Goal: Navigation & Orientation: Find specific page/section

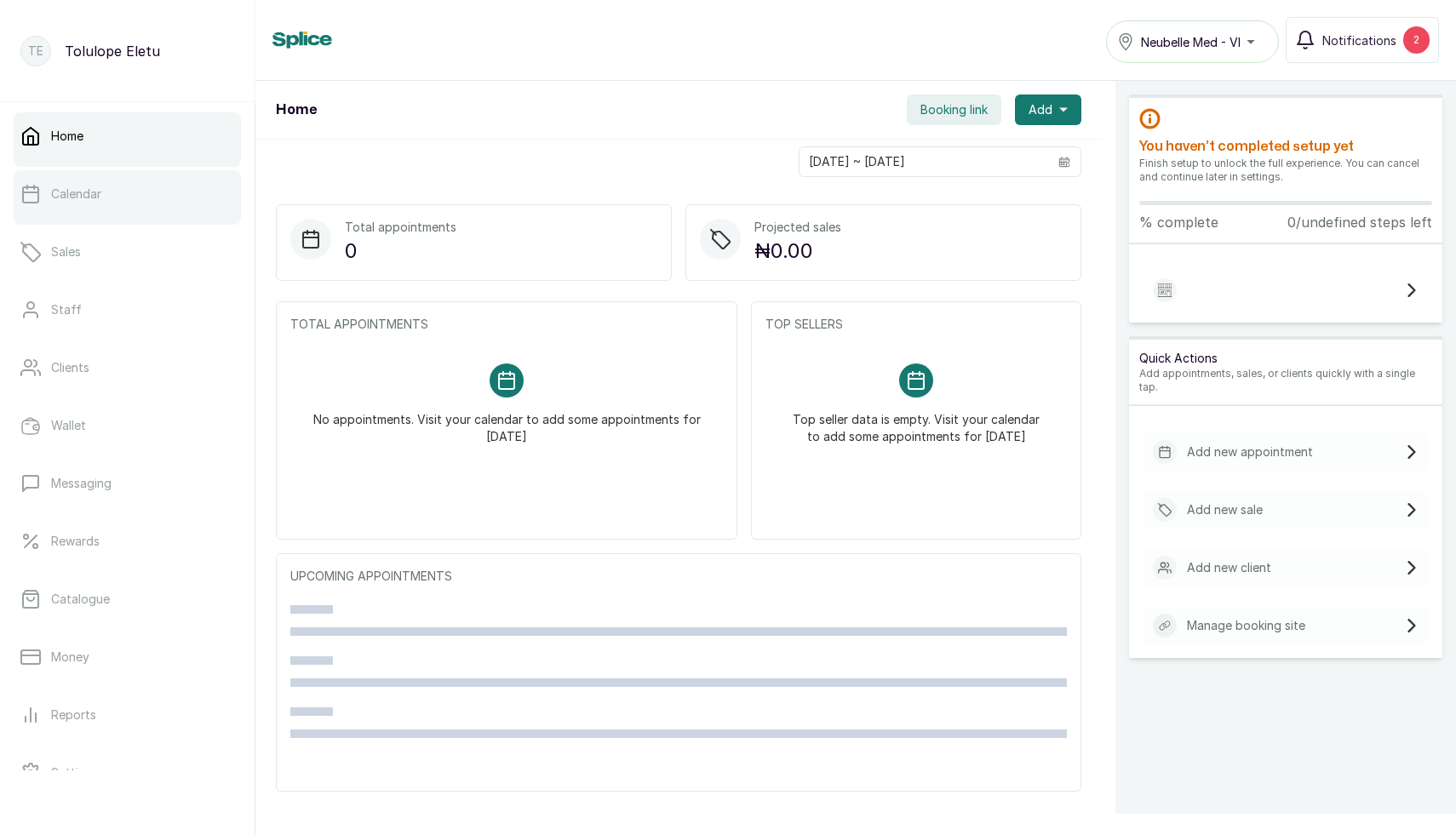
click at [95, 193] on p "Calendar" at bounding box center [76, 194] width 50 height 17
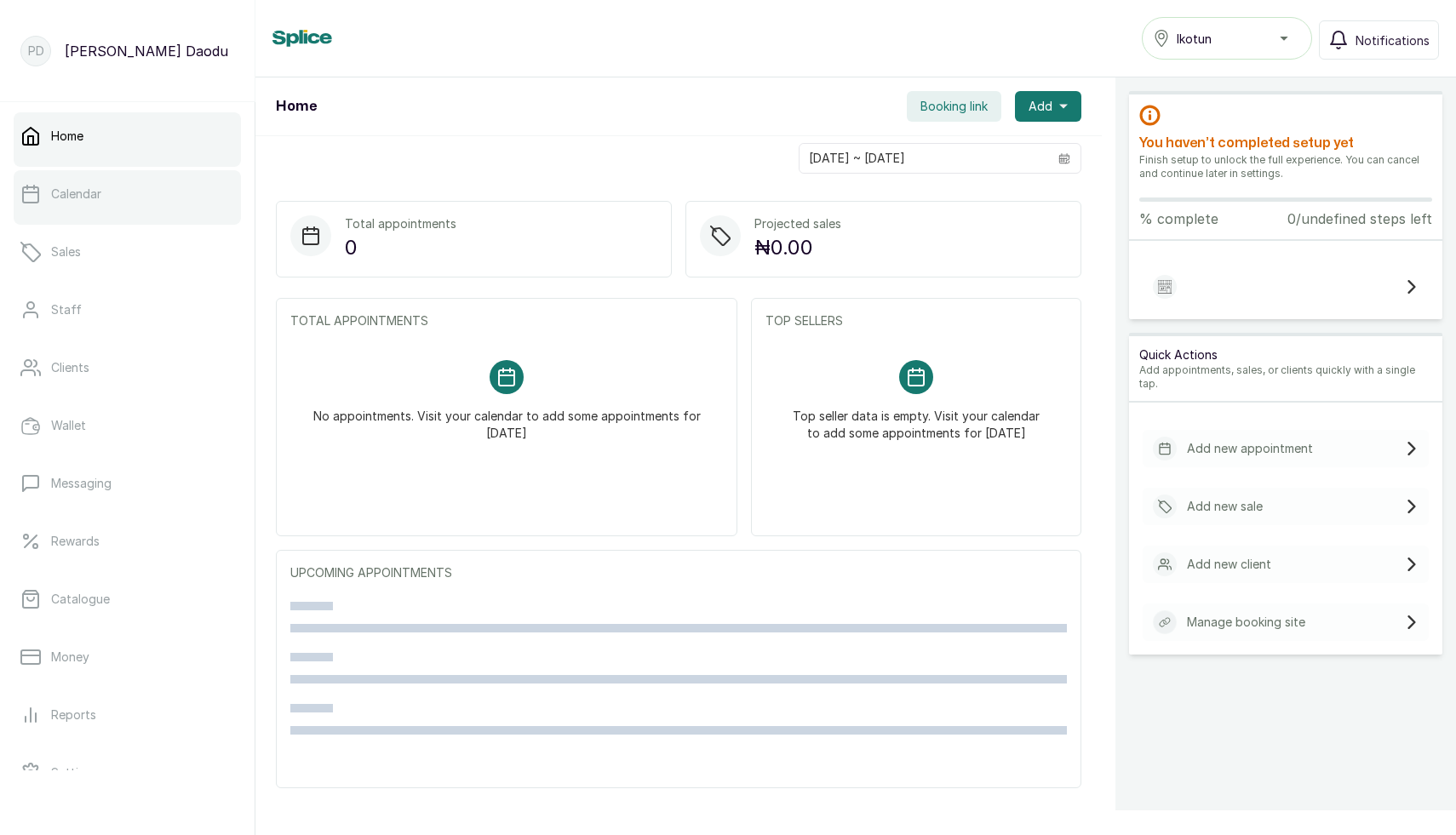
click at [49, 203] on link "Calendar" at bounding box center [127, 193] width 227 height 48
